Goal: Share content

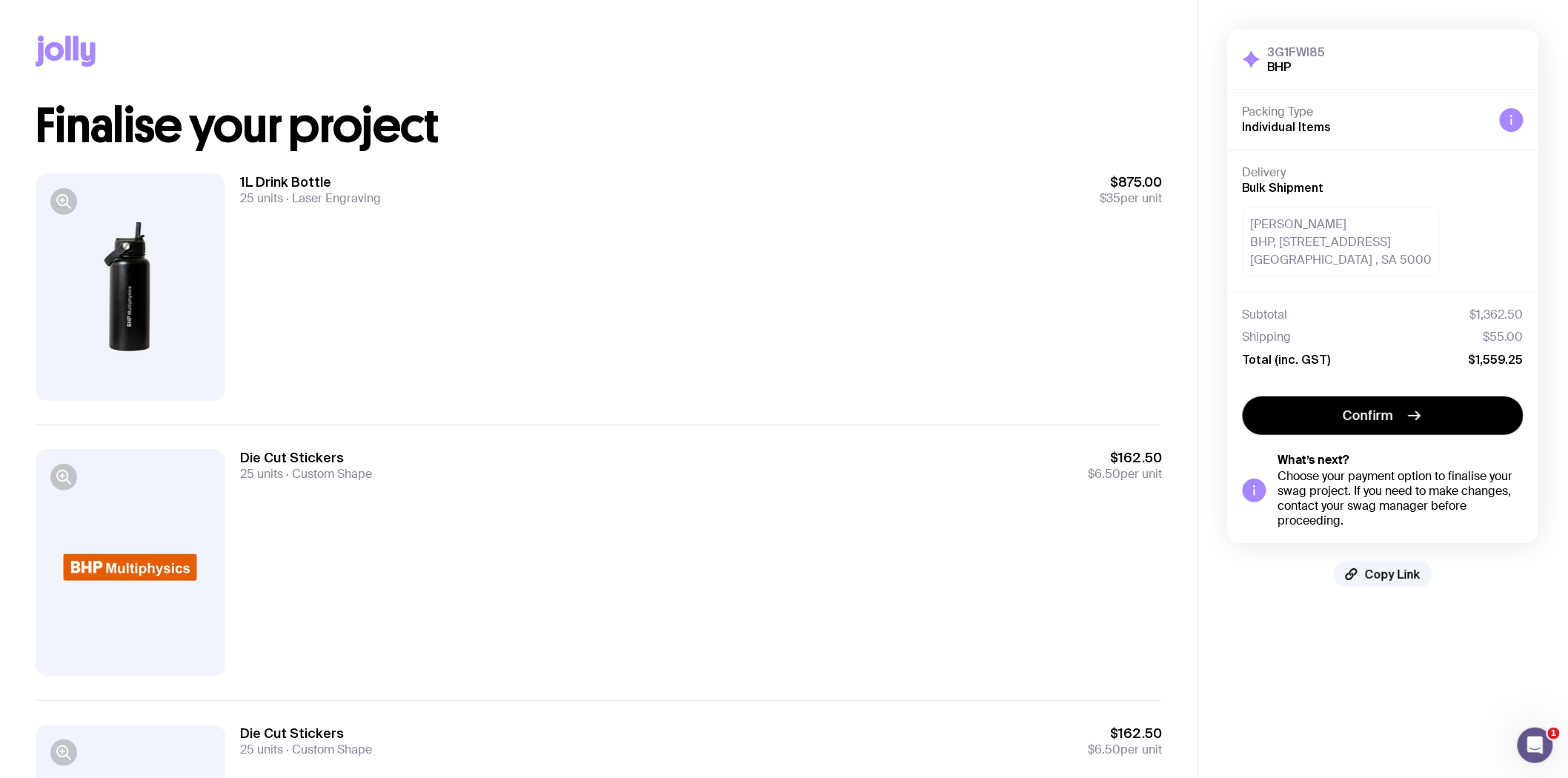
click at [1374, 557] on div "3G1FWI85 BHP Hide Details Packing Type Individual Items Delivery Bulk Shipment …" at bounding box center [1382, 308] width 310 height 558
click at [1378, 569] on span "Copy Link" at bounding box center [1392, 574] width 55 height 15
click at [1369, 566] on button "Copied!" at bounding box center [1383, 574] width 88 height 26
drag, startPoint x: 1378, startPoint y: 575, endPoint x: 1169, endPoint y: 520, distance: 216.1
click at [1378, 575] on span "Copied!" at bounding box center [1393, 574] width 45 height 15
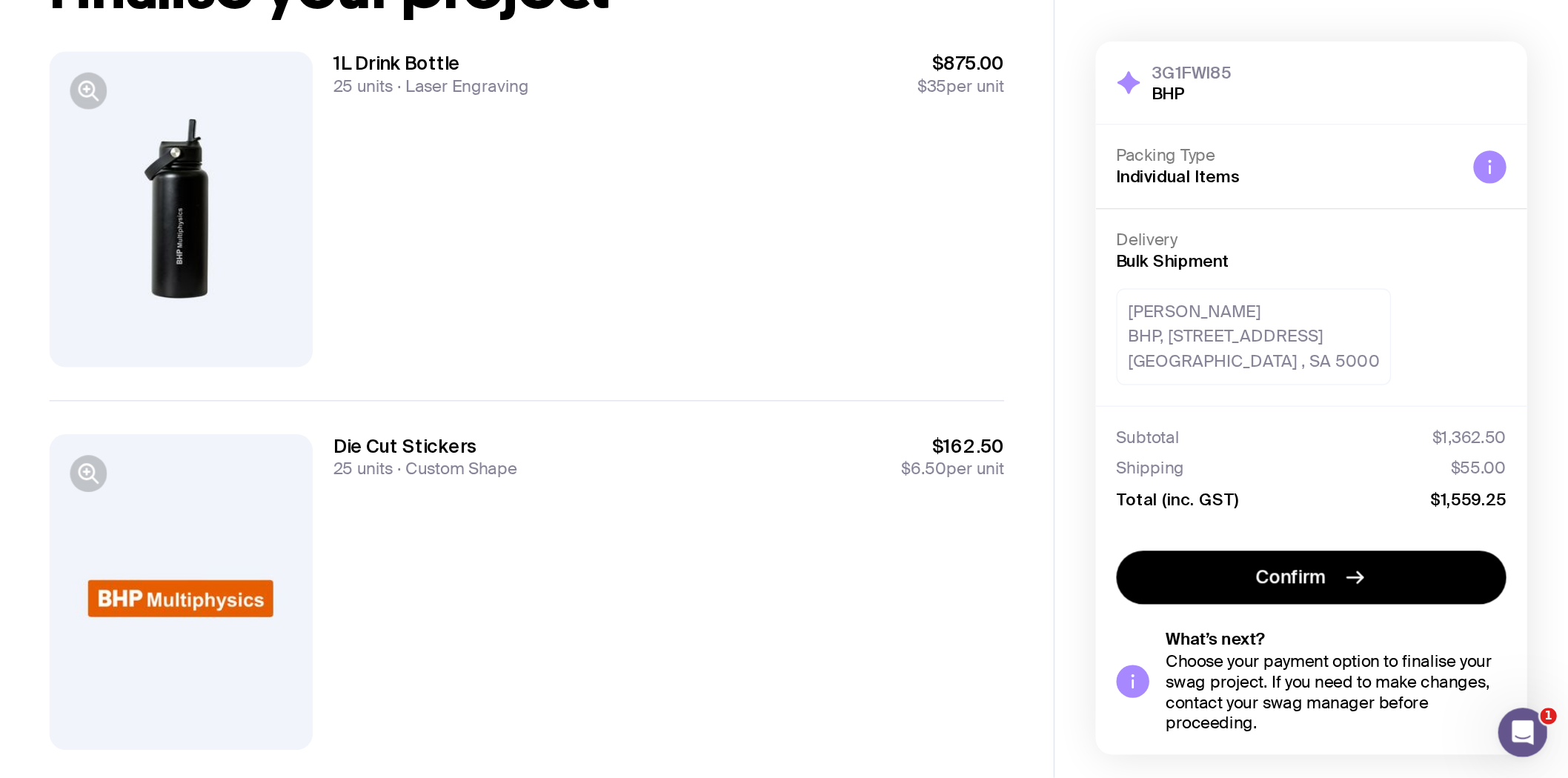
scroll to position [178, 0]
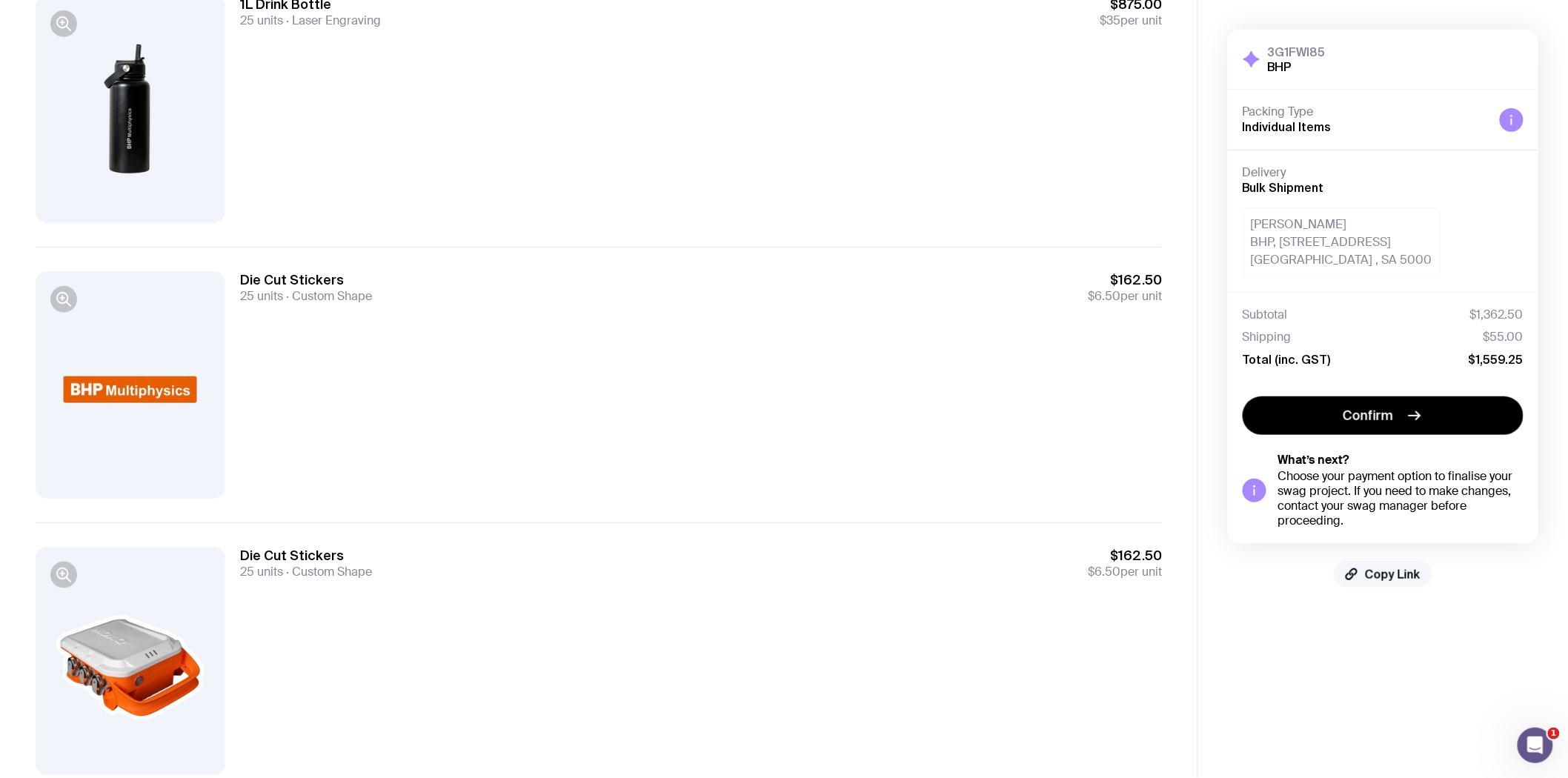
click at [1375, 571] on span "Copy Link" at bounding box center [1392, 574] width 55 height 15
click at [1380, 567] on span "Copy Link" at bounding box center [1392, 574] width 55 height 15
click at [1381, 571] on span "Copied!" at bounding box center [1393, 574] width 45 height 15
